Goal: Check status: Check status

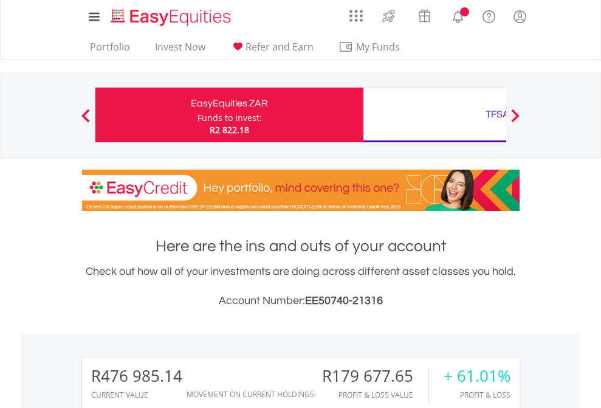
scroll to position [117, 191]
click at [198, 115] on div "Funds to invest:" at bounding box center [230, 118] width 64 height 12
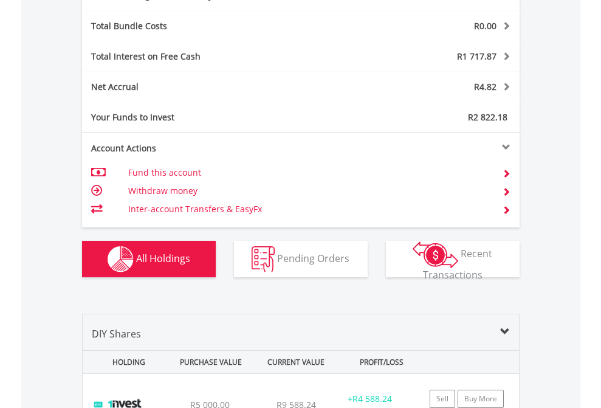
scroll to position [1449, 0]
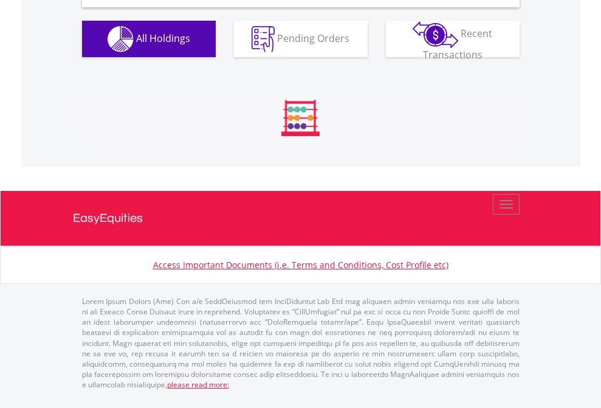
scroll to position [1175, 0]
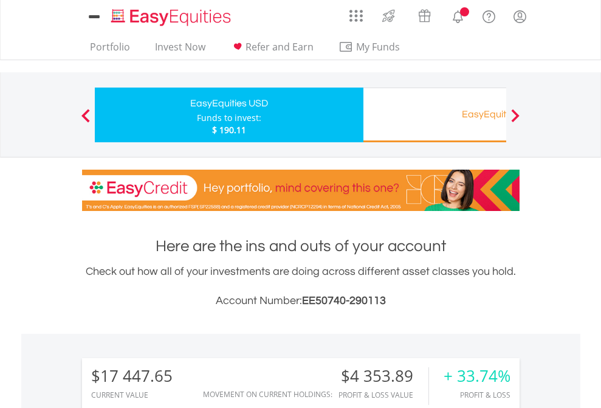
scroll to position [932, 0]
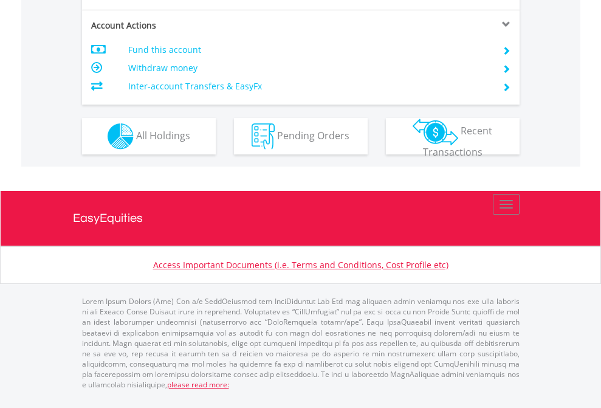
click at [136, 142] on span "All Holdings" at bounding box center [163, 134] width 54 height 13
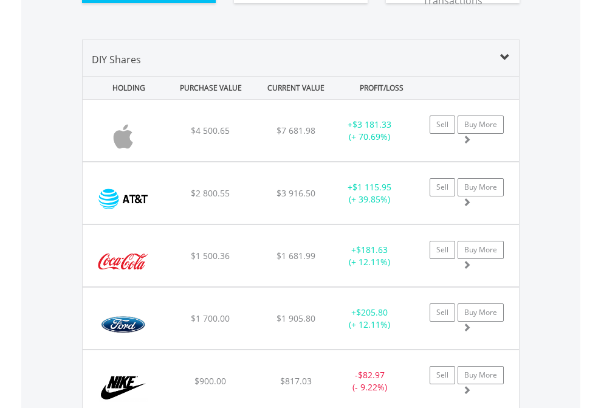
scroll to position [1376, 0]
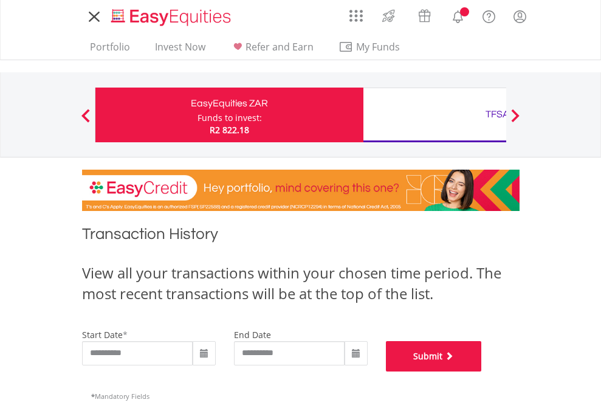
click at [482, 371] on button "Submit" at bounding box center [434, 356] width 96 height 30
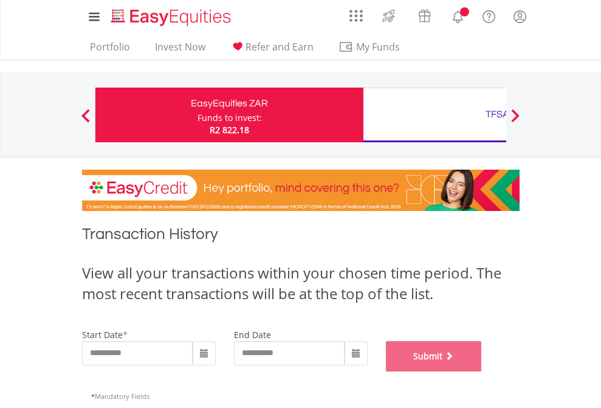
scroll to position [493, 0]
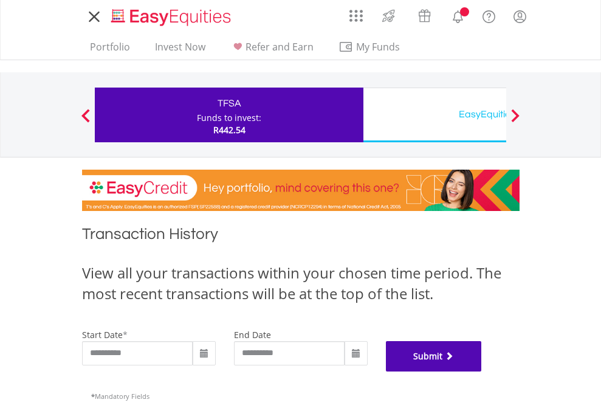
click at [482, 371] on button "Submit" at bounding box center [434, 356] width 96 height 30
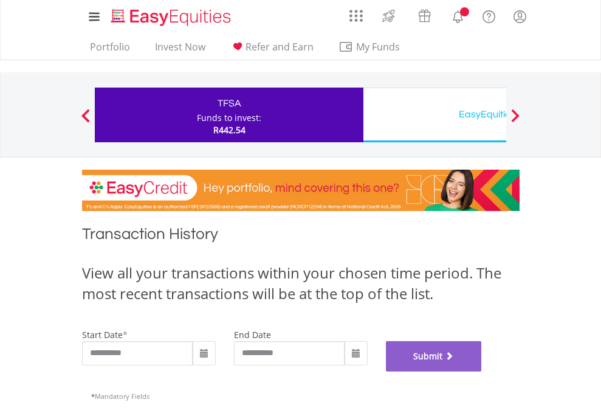
scroll to position [493, 0]
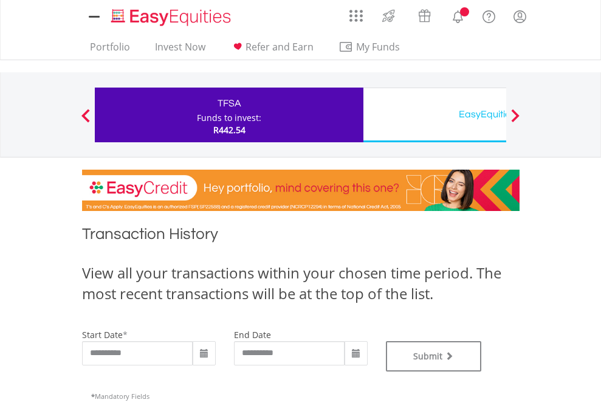
click at [435, 115] on div "EasyEquities USD" at bounding box center [498, 114] width 254 height 17
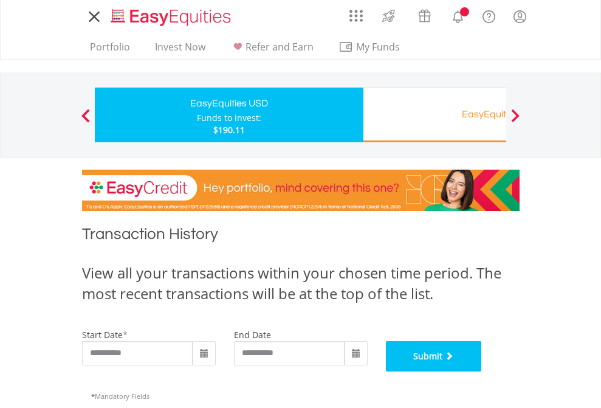
click at [482, 371] on button "Submit" at bounding box center [434, 356] width 96 height 30
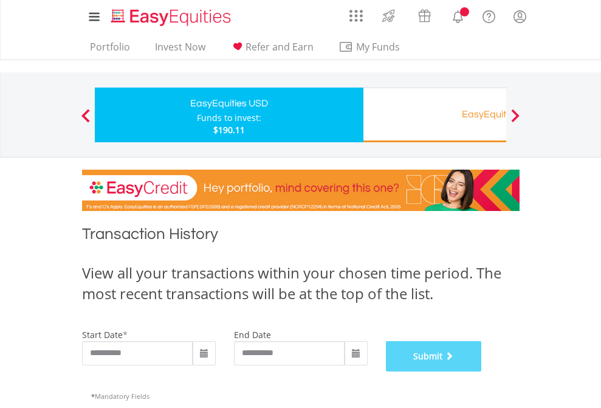
scroll to position [493, 0]
